Goal: Navigation & Orientation: Find specific page/section

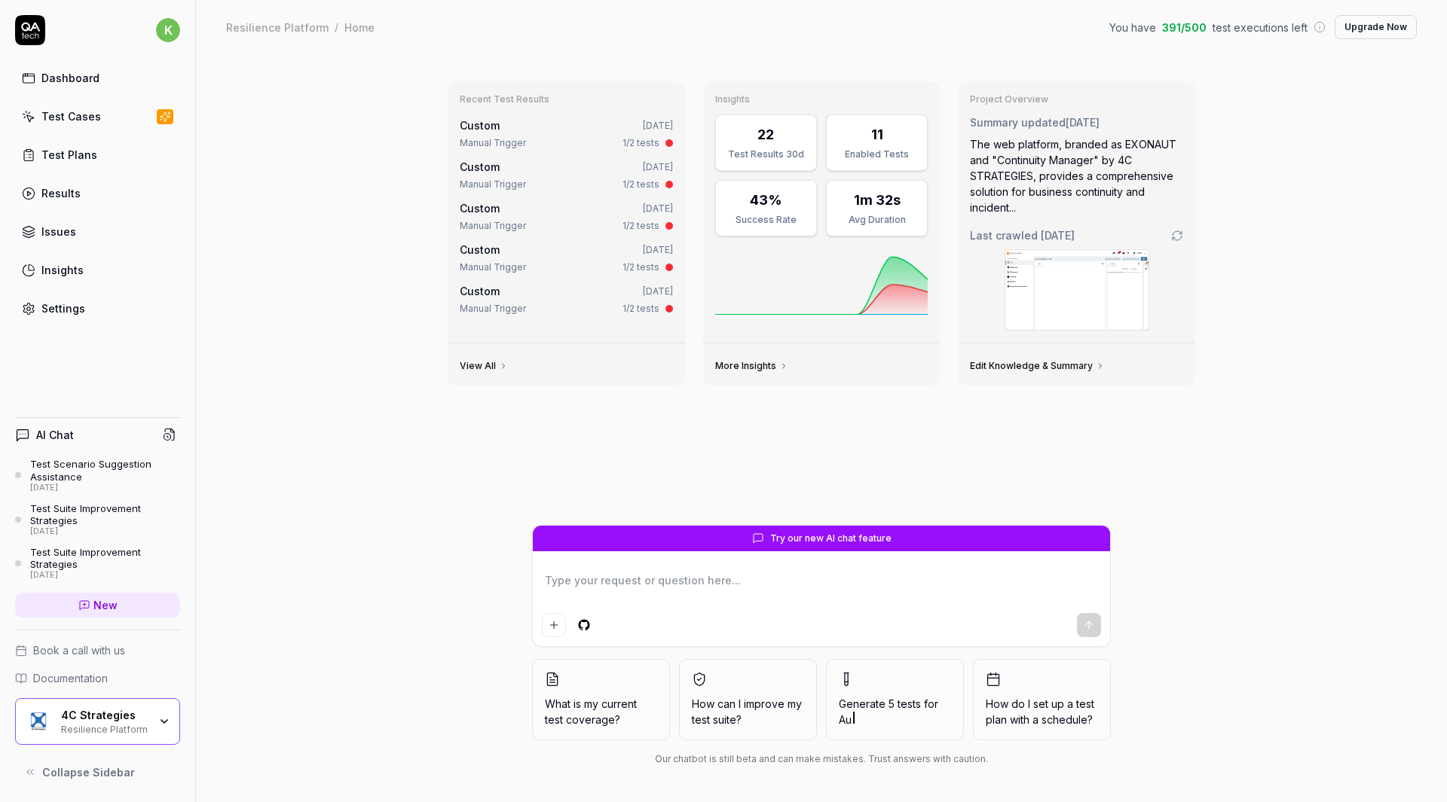
click at [134, 726] on div "Resilience Platform" at bounding box center [104, 729] width 87 height 12
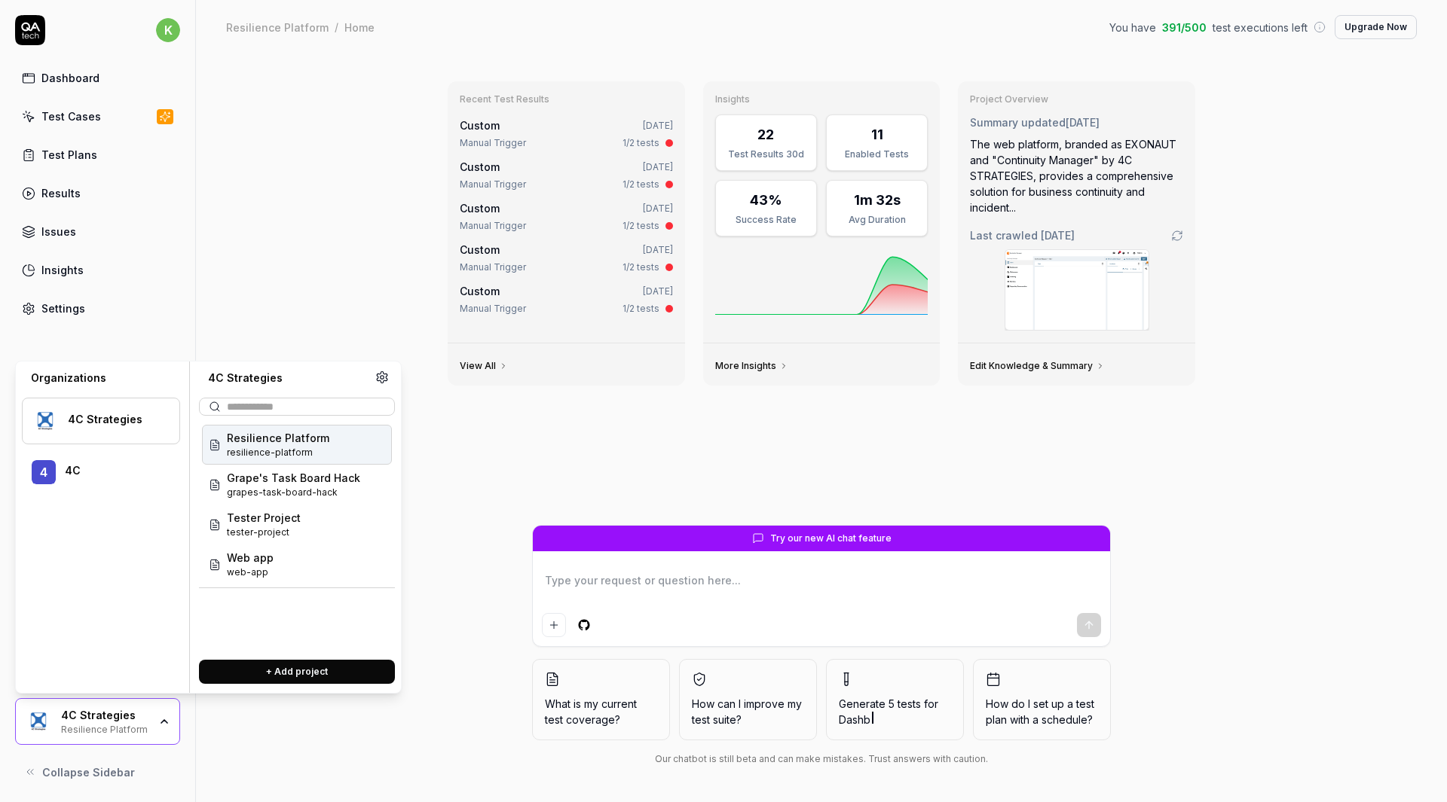
type textarea "*"
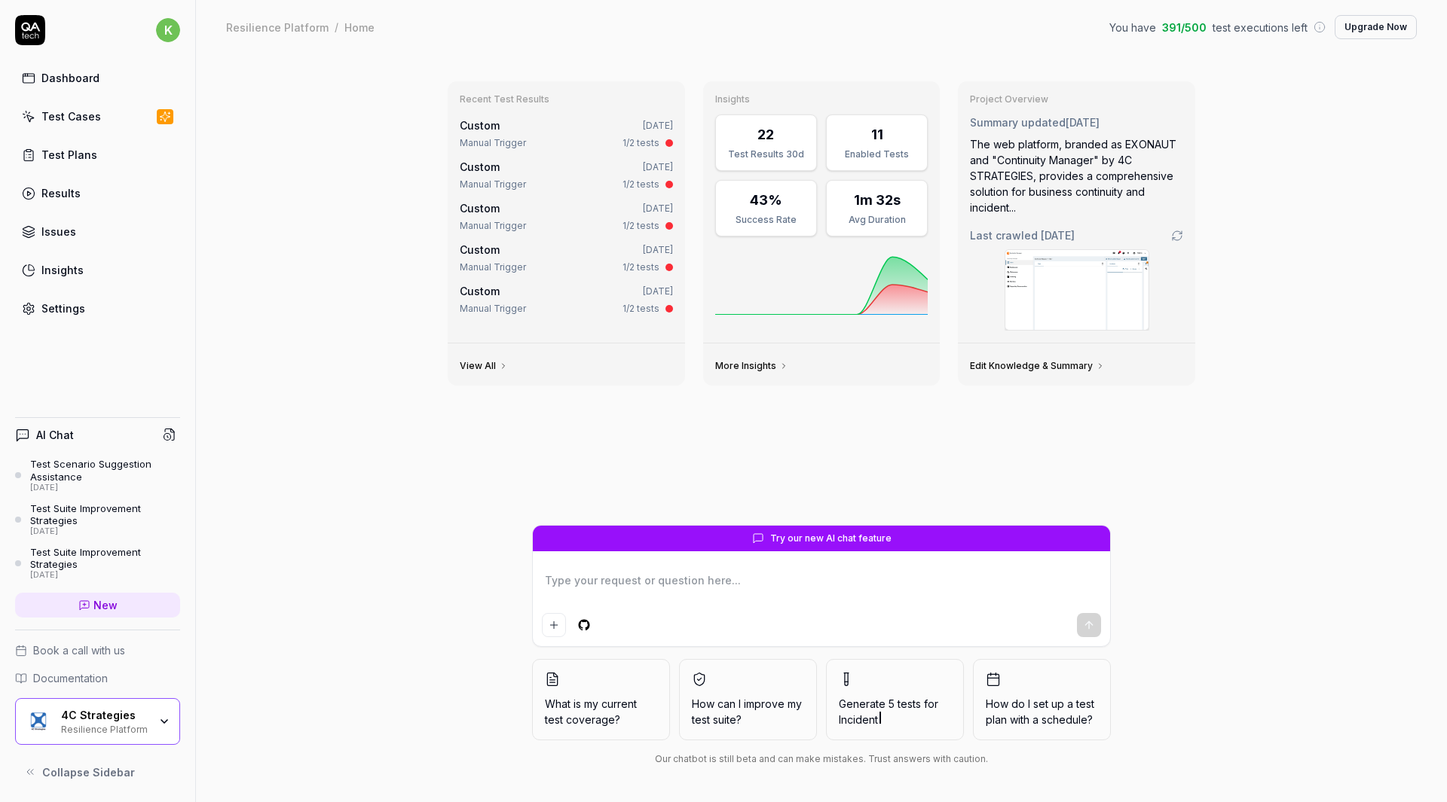
click at [252, 256] on div "Recent Test Results Custom Yesterday Manual Trigger 1/2 tests Custom Yesterday …" at bounding box center [821, 428] width 1251 height 748
click at [102, 122] on link "Test Cases" at bounding box center [97, 116] width 165 height 29
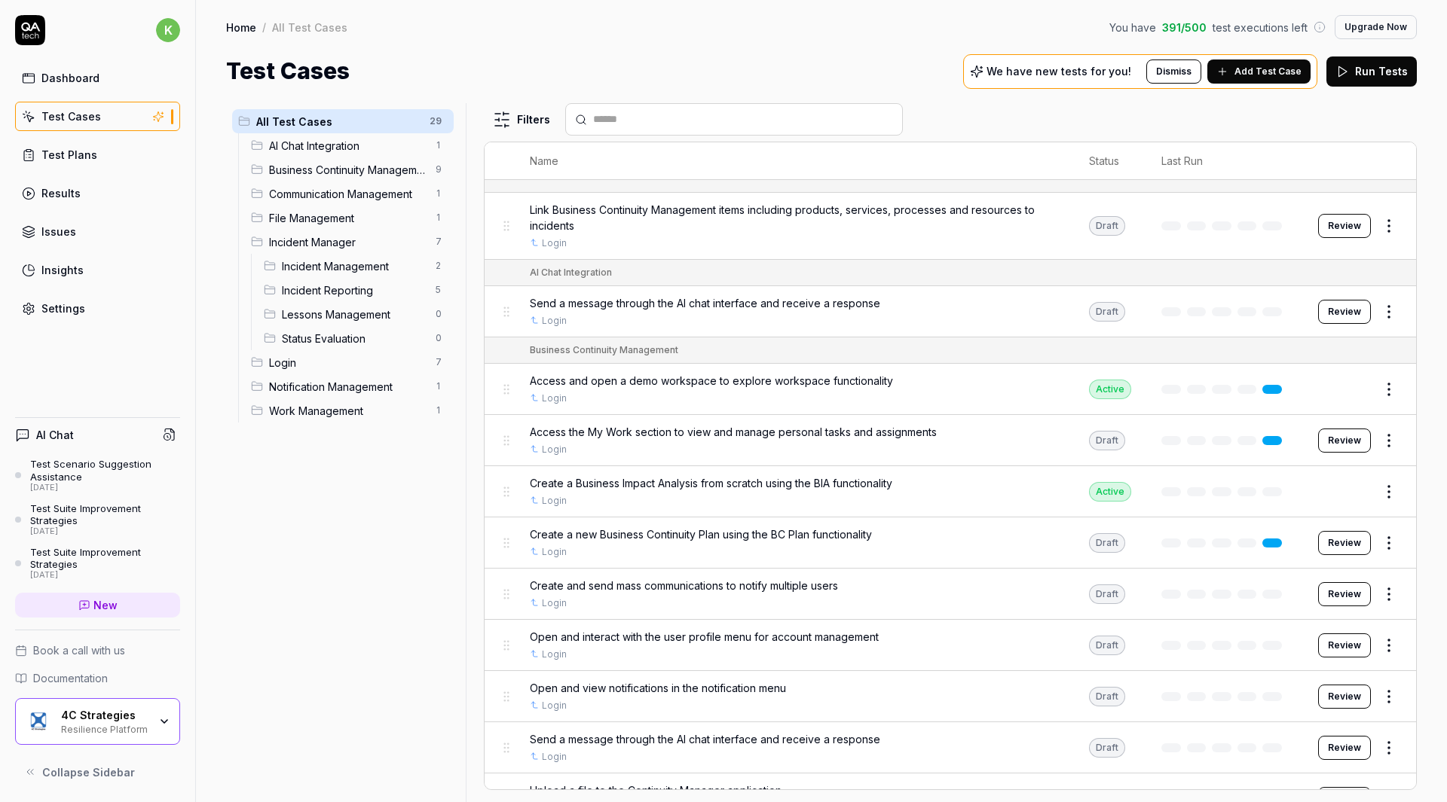
click at [118, 111] on link "Test Cases" at bounding box center [97, 116] width 165 height 29
click at [340, 245] on span "Incident Manager" at bounding box center [347, 242] width 157 height 16
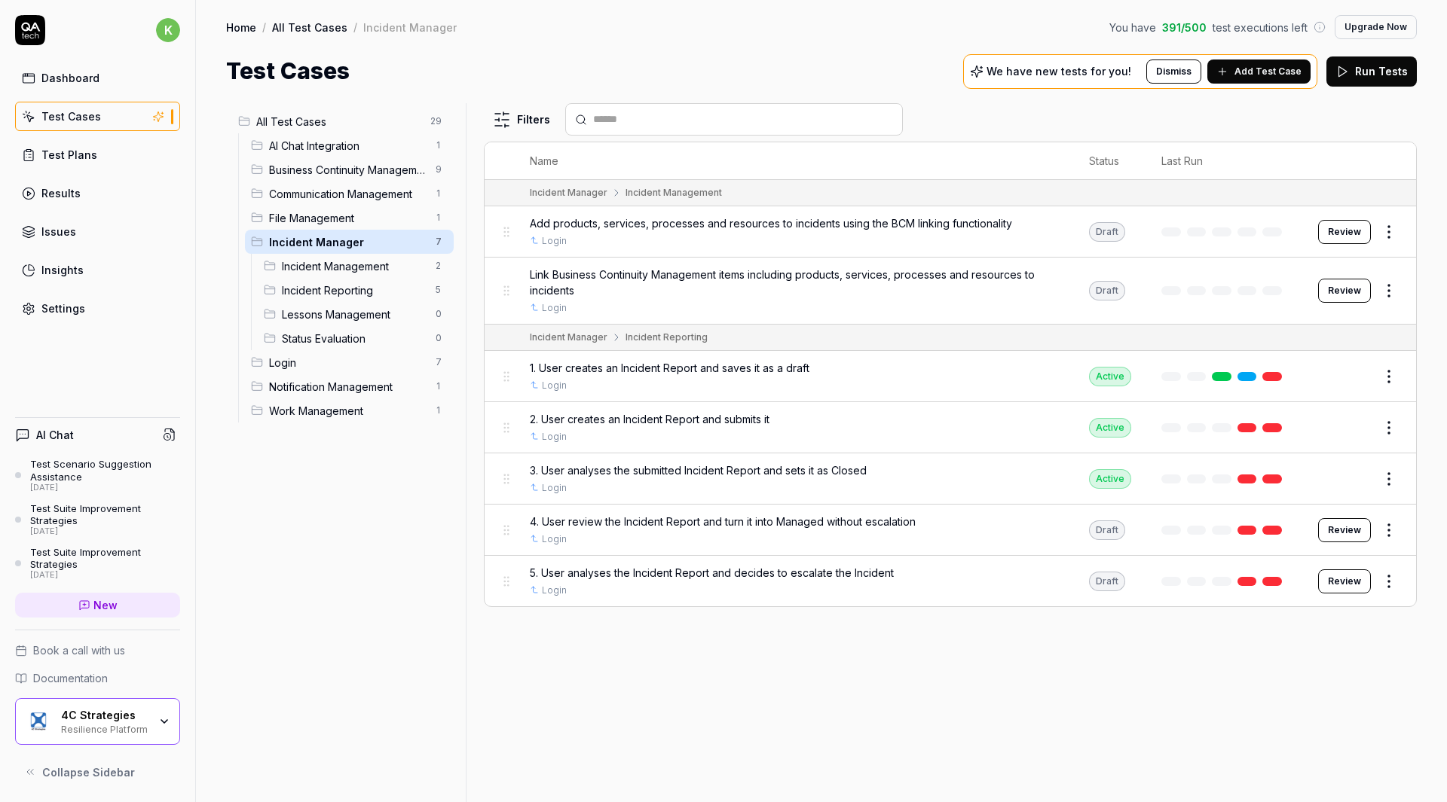
click at [343, 277] on div "Incident Management 2" at bounding box center [356, 266] width 196 height 24
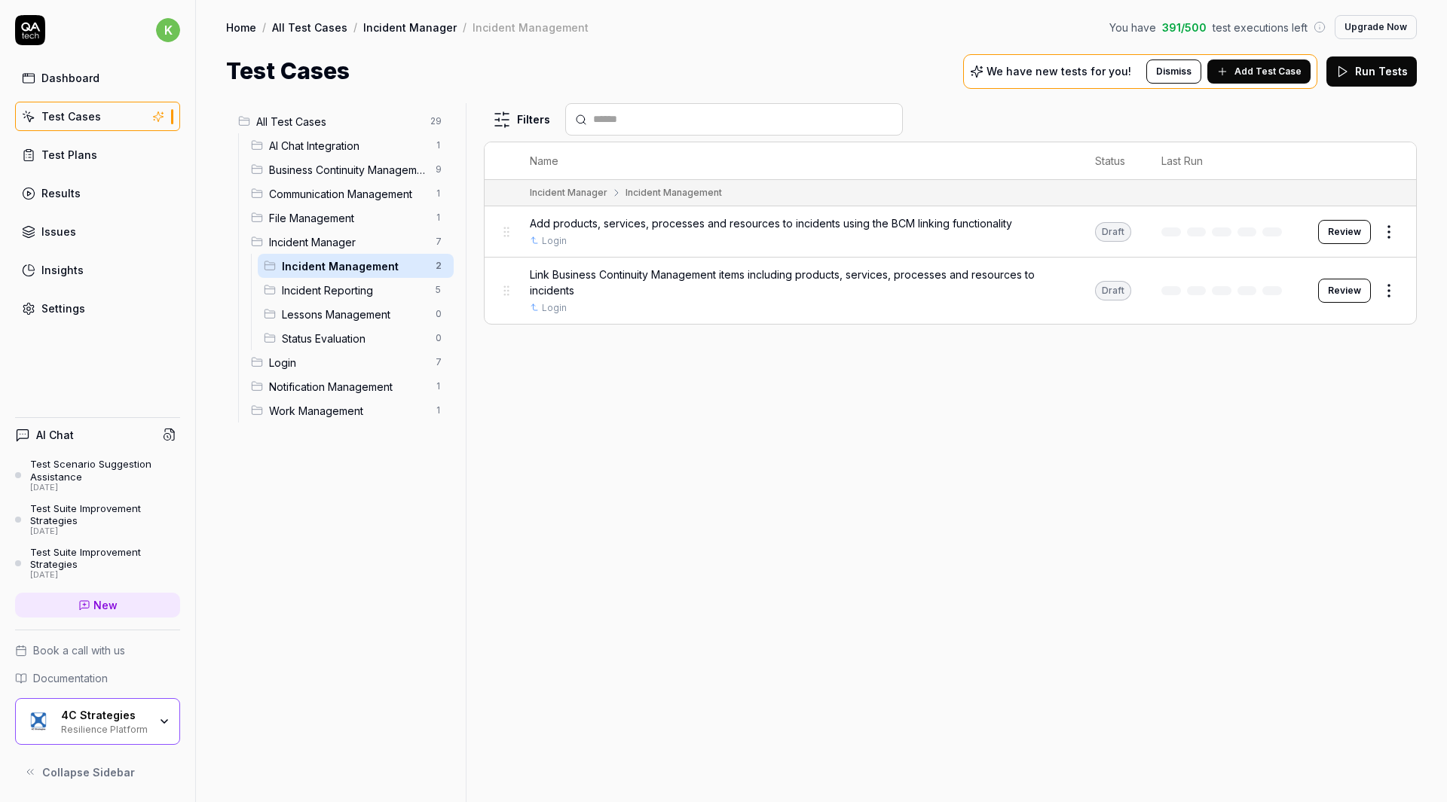
click at [344, 304] on div "Lessons Management 0" at bounding box center [356, 314] width 196 height 24
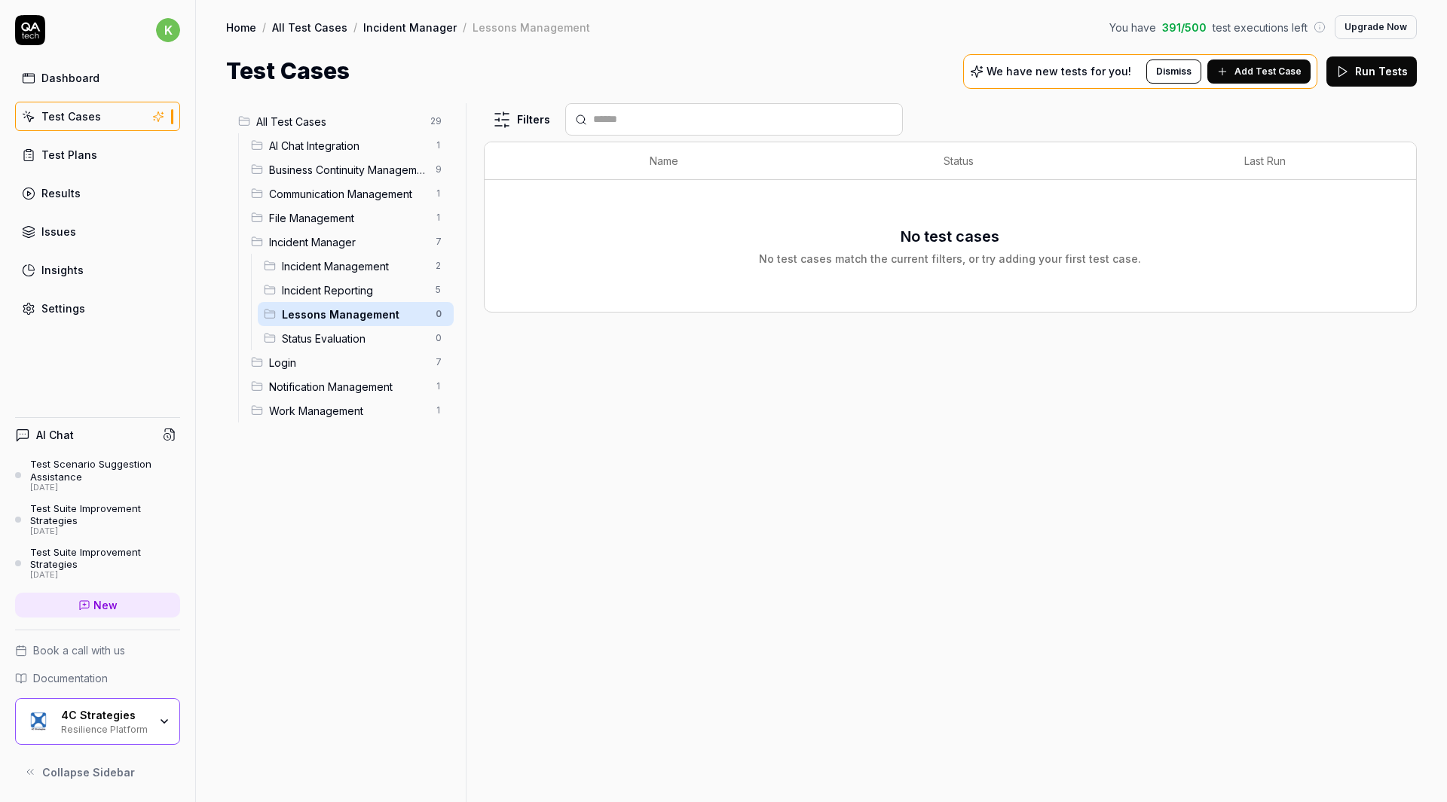
click at [343, 293] on span "Incident Reporting" at bounding box center [354, 291] width 145 height 16
